Goal: Task Accomplishment & Management: Use online tool/utility

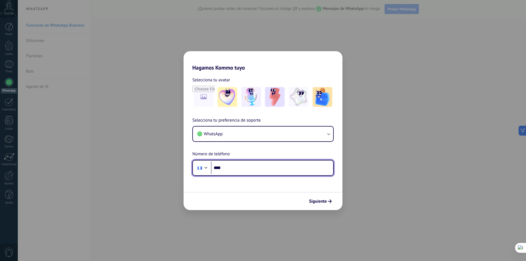
click at [255, 166] on input "****" at bounding box center [272, 168] width 122 height 13
click at [248, 168] on input "****" at bounding box center [272, 168] width 122 height 13
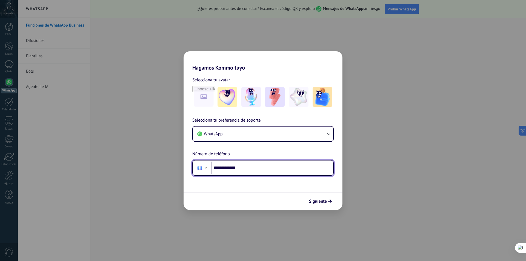
type input "**********"
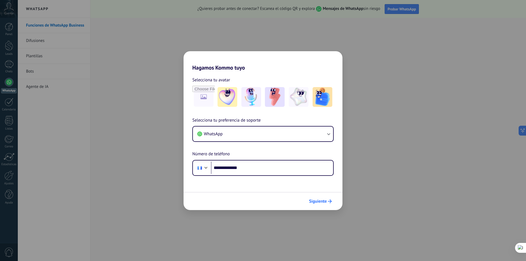
click at [323, 203] on span "Siguiente" at bounding box center [318, 202] width 18 height 4
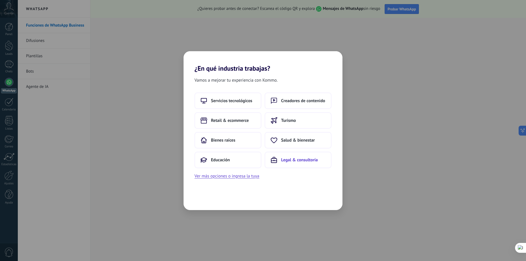
click at [296, 160] on span "Legal & consultoría" at bounding box center [299, 159] width 37 height 5
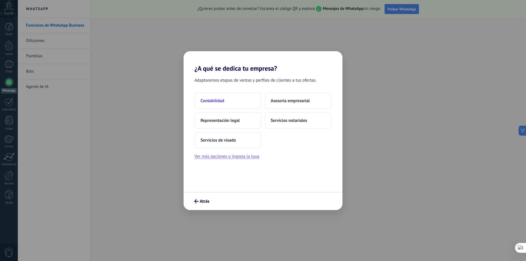
click at [237, 99] on button "Contabilidad" at bounding box center [228, 101] width 67 height 16
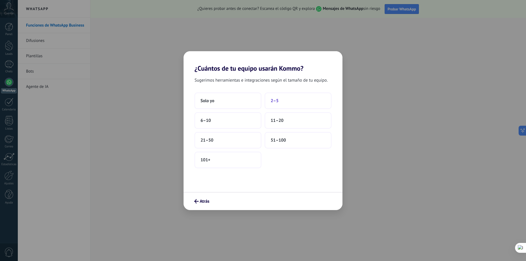
click at [283, 103] on button "2–5" at bounding box center [298, 101] width 67 height 16
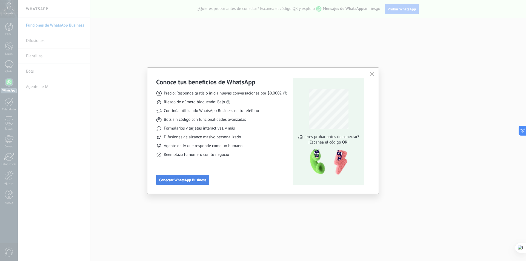
click at [193, 178] on button "Conectar WhatsApp Business" at bounding box center [182, 180] width 53 height 10
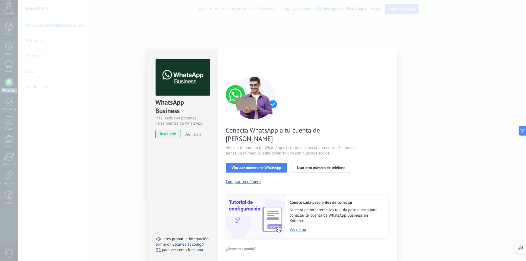
click at [256, 166] on span "Vincular número de WhatsApp" at bounding box center [257, 168] width 50 height 4
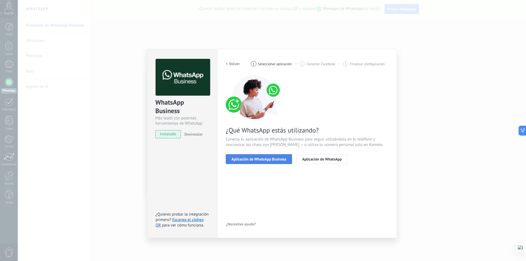
click at [264, 161] on span "Aplicación de WhatsApp Business" at bounding box center [259, 159] width 55 height 4
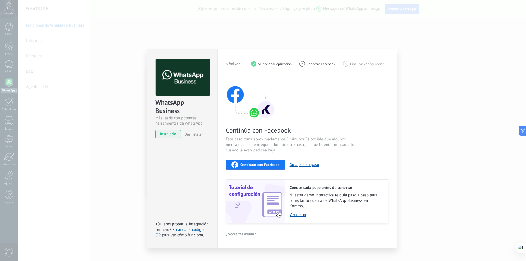
click at [259, 164] on span "Continuar con Facebook" at bounding box center [259, 165] width 39 height 4
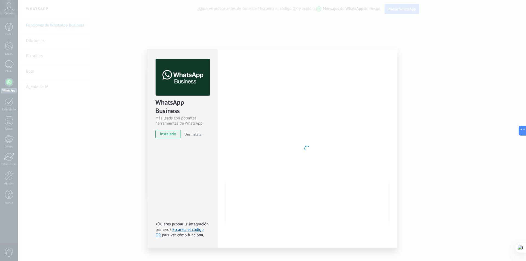
click at [166, 133] on span "instalado" at bounding box center [168, 134] width 25 height 8
drag, startPoint x: 252, startPoint y: 143, endPoint x: 153, endPoint y: 137, distance: 100.0
click at [240, 145] on div at bounding box center [307, 148] width 163 height 179
drag, startPoint x: 168, startPoint y: 130, endPoint x: 136, endPoint y: 70, distance: 68.6
click at [168, 130] on div "WhatsApp Business Más leads con potentes herramientas de WhatsApp instalado Des…" at bounding box center [182, 95] width 70 height 93
